Goal: Task Accomplishment & Management: Manage account settings

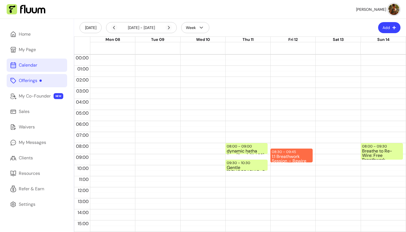
click at [30, 82] on div "Offerings" at bounding box center [30, 80] width 23 height 7
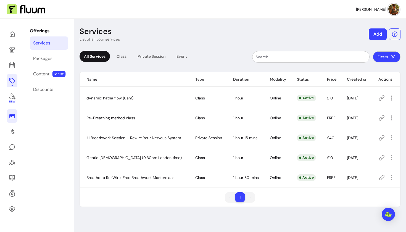
click at [9, 119] on link at bounding box center [12, 115] width 11 height 13
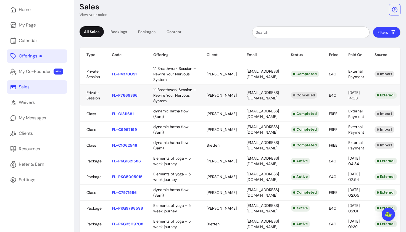
scroll to position [24, 0]
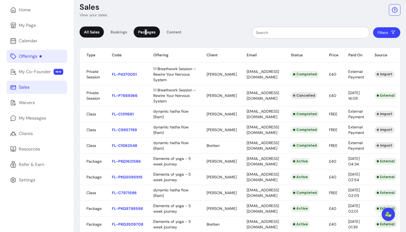
click at [146, 31] on div "Packages" at bounding box center [147, 32] width 26 height 11
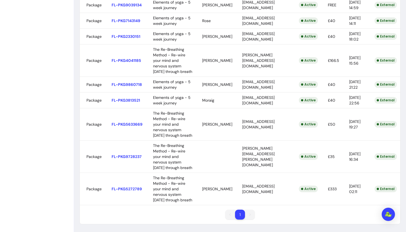
scroll to position [223, 0]
click at [244, 181] on body "[PERSON_NAME] Home My Page Calendar Offerings My Co-Founder NEW Sales Waivers M…" at bounding box center [203, 116] width 406 height 232
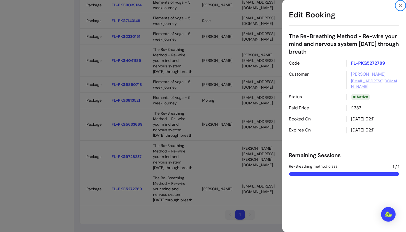
click at [389, 214] on img "Open Intercom Messenger" at bounding box center [388, 215] width 7 height 6
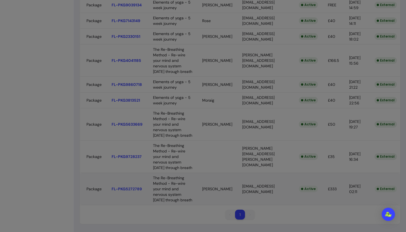
click at [178, 184] on body "[PERSON_NAME] Home My Page Calendar Offerings My Co-Founder NEW Sales Waivers M…" at bounding box center [203, 116] width 406 height 232
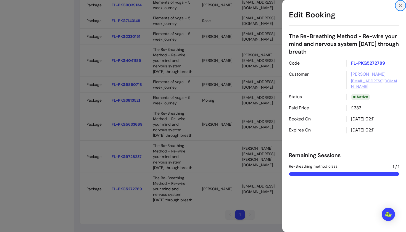
click at [400, 5] on icon "Close" at bounding box center [400, 5] width 4 height 4
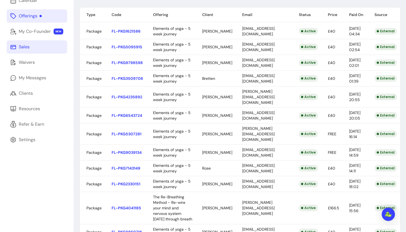
scroll to position [65, 0]
click at [42, 64] on link "Waivers" at bounding box center [37, 62] width 60 height 13
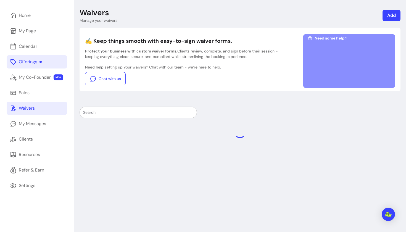
scroll to position [19, 0]
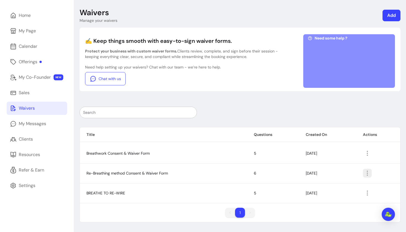
click at [368, 174] on icon "button" at bounding box center [367, 173] width 7 height 7
click at [286, 173] on td "6" at bounding box center [273, 173] width 52 height 20
click at [248, 172] on td "6" at bounding box center [273, 173] width 52 height 20
click at [36, 93] on link "Sales" at bounding box center [37, 92] width 60 height 13
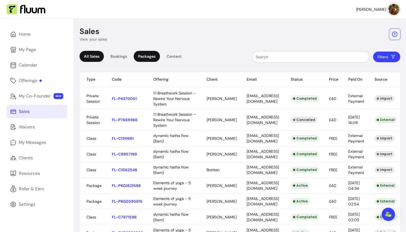
click at [143, 57] on div "Packages" at bounding box center [147, 56] width 26 height 11
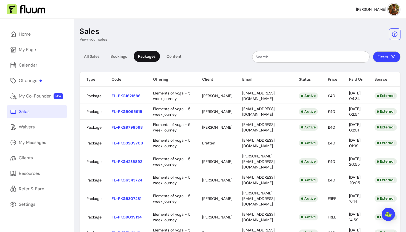
click at [271, 57] on input "text" at bounding box center [311, 57] width 110 height 6
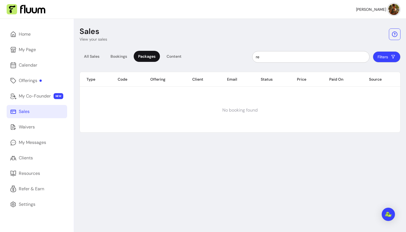
type input "r"
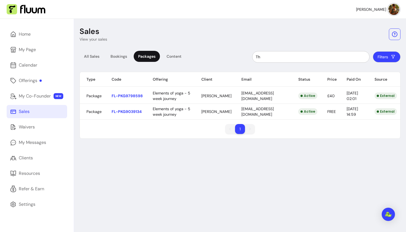
type input "T"
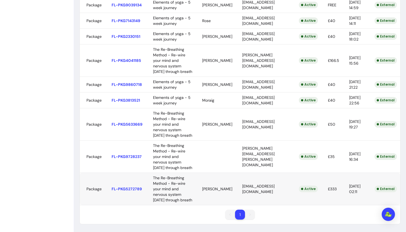
scroll to position [222, 0]
click at [281, 185] on body "[PERSON_NAME] Home My Page Calendar Offerings My Co-Founder NEW Sales Waivers M…" at bounding box center [203, 116] width 406 height 232
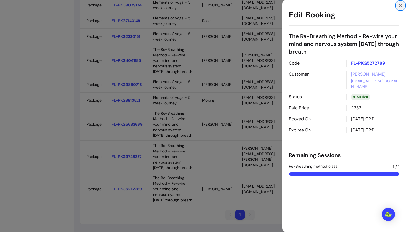
click at [399, 6] on icon "Close" at bounding box center [400, 5] width 4 height 4
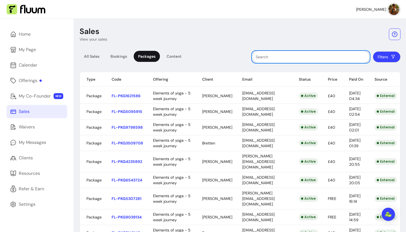
scroll to position [0, 0]
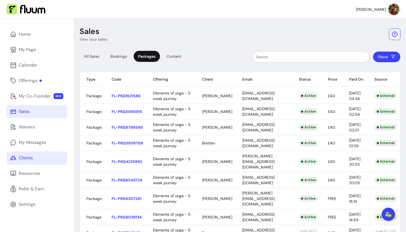
click at [23, 157] on div "Clients" at bounding box center [26, 158] width 14 height 7
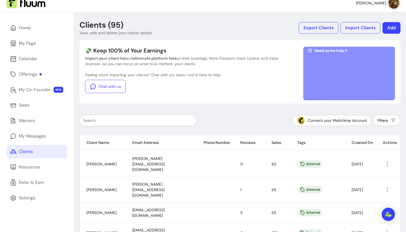
scroll to position [7, 0]
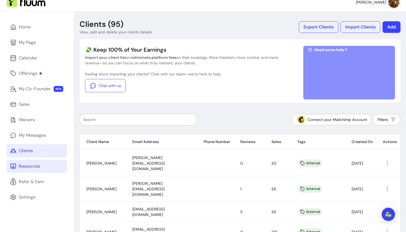
click at [25, 166] on div "Resources" at bounding box center [29, 166] width 21 height 7
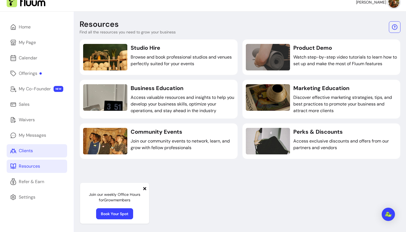
click at [27, 151] on div "Clients" at bounding box center [26, 150] width 14 height 7
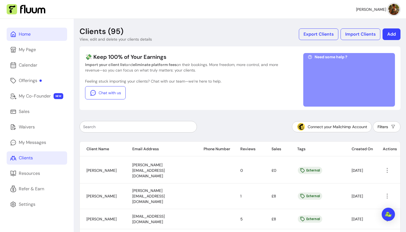
click at [29, 36] on div "Home" at bounding box center [25, 34] width 12 height 7
